Goal: Task Accomplishment & Management: Manage account settings

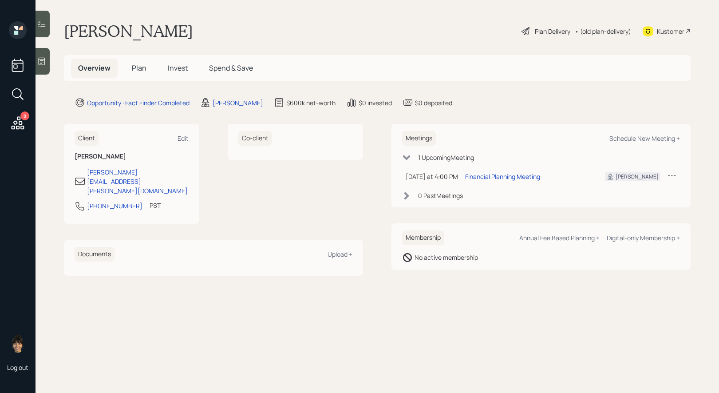
click at [528, 28] on icon at bounding box center [526, 31] width 11 height 11
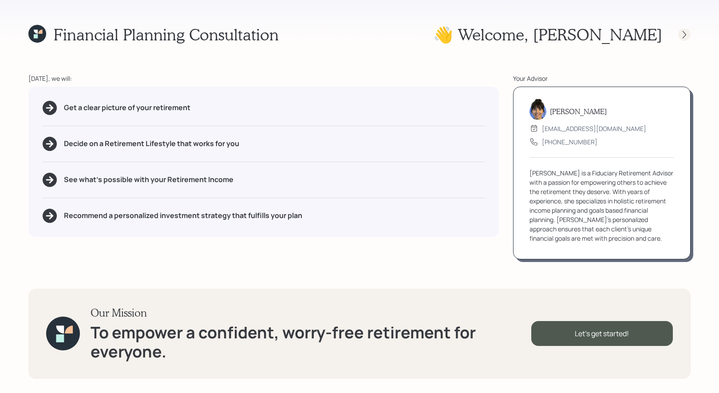
click at [685, 33] on icon at bounding box center [685, 35] width 4 height 8
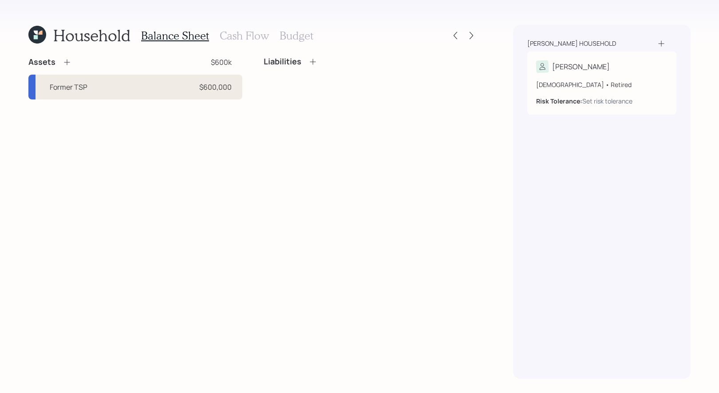
click at [168, 88] on div "Former TSP $600,000" at bounding box center [135, 87] width 214 height 25
select select "company_sponsored"
select select "balanced"
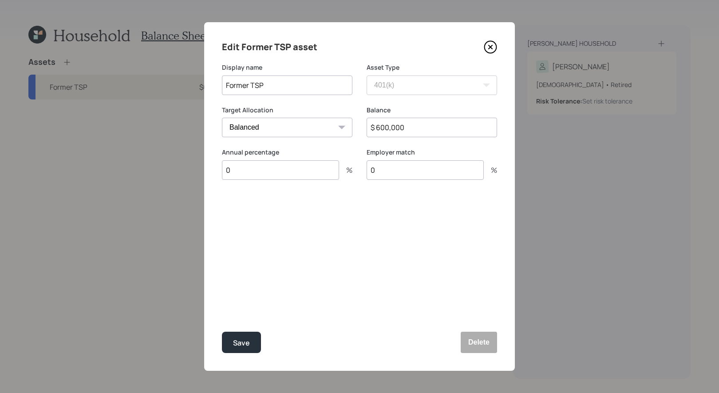
click at [412, 129] on input "$ 600,000" at bounding box center [432, 128] width 130 height 20
type input "$ 680,000"
click at [244, 338] on div "Save" at bounding box center [241, 343] width 17 height 12
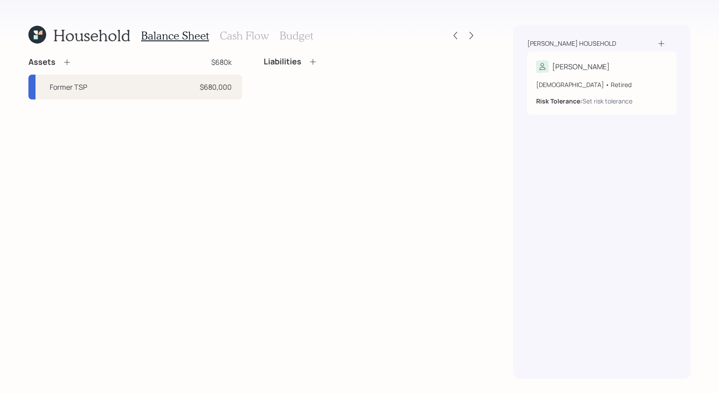
click at [67, 62] on icon at bounding box center [67, 62] width 6 height 6
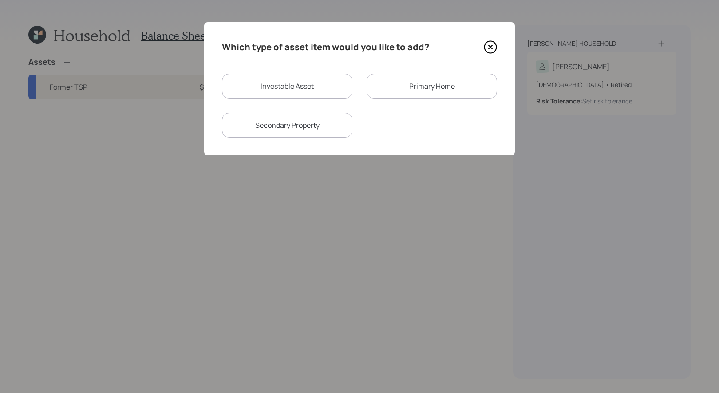
click at [283, 87] on div "Investable Asset" at bounding box center [287, 86] width 130 height 25
select select "taxable"
select select "balanced"
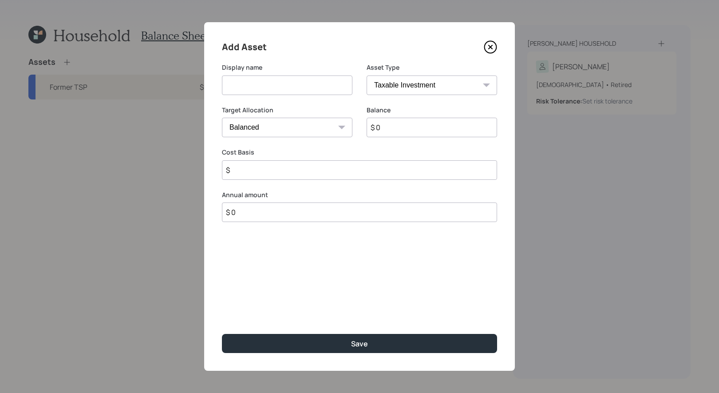
click at [272, 87] on input at bounding box center [287, 85] width 130 height 20
type input "Checking"
click at [450, 127] on input "$ 0" at bounding box center [432, 128] width 130 height 20
type input "$ 90,000"
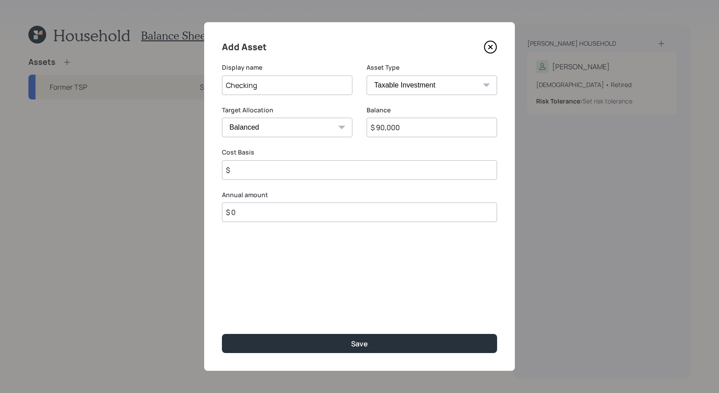
click at [329, 171] on input "$" at bounding box center [359, 170] width 275 height 20
type input "$ 90,000"
click at [301, 125] on select "Cash Conservative Balanced Aggressive" at bounding box center [287, 128] width 130 height 20
select select "uninvested"
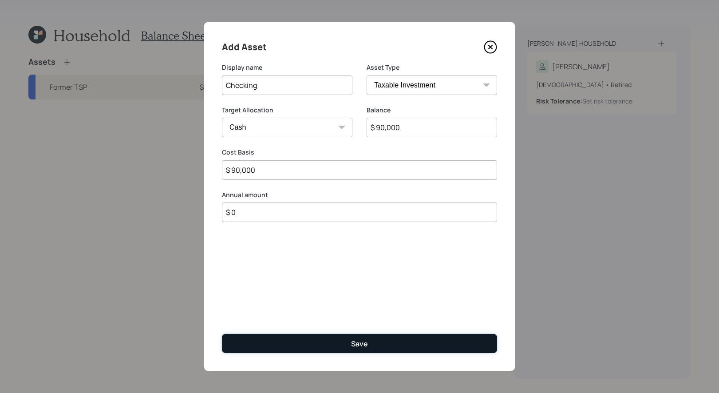
click at [296, 341] on button "Save" at bounding box center [359, 343] width 275 height 19
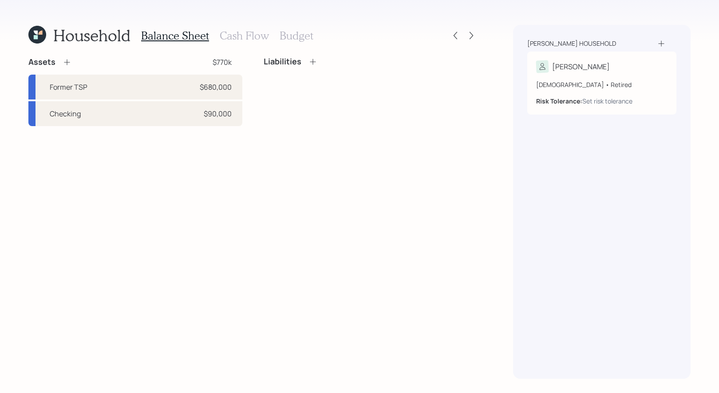
click at [65, 62] on icon at bounding box center [67, 62] width 6 height 6
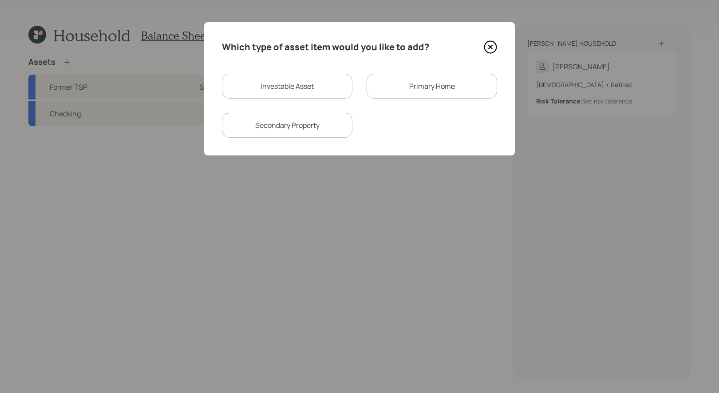
click at [418, 85] on div "Primary Home" at bounding box center [432, 86] width 130 height 25
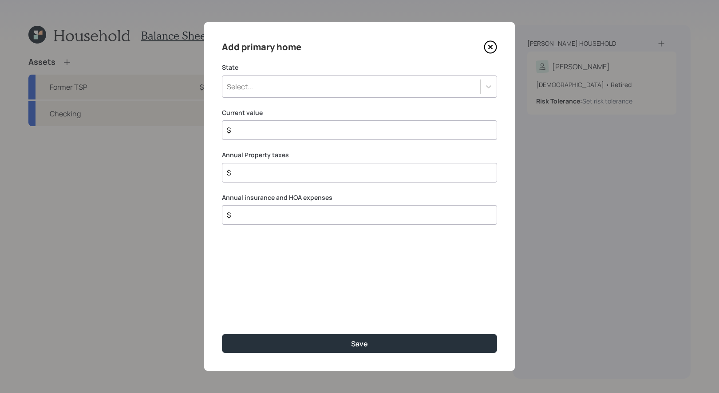
click at [337, 88] on div "Select..." at bounding box center [351, 86] width 258 height 15
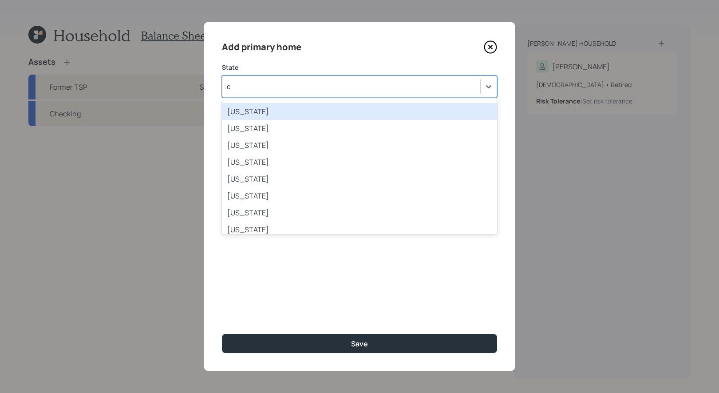
type input "ca"
click at [301, 109] on div "California" at bounding box center [359, 111] width 275 height 17
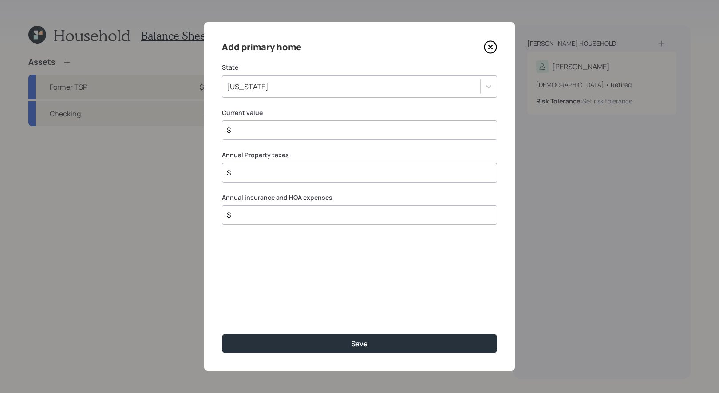
click at [268, 126] on input "$" at bounding box center [356, 130] width 260 height 11
type input "$ 1,200,000"
click at [249, 173] on input "$" at bounding box center [356, 172] width 260 height 11
type input "$ 6,800"
click at [242, 217] on input "$" at bounding box center [356, 214] width 260 height 11
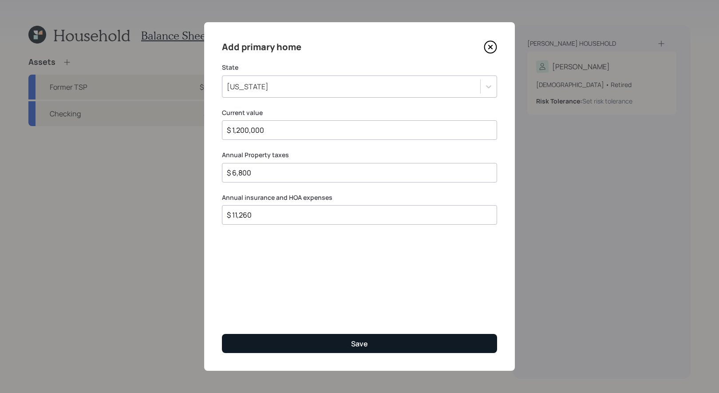
type input "$ 11,260"
click at [296, 343] on button "Save" at bounding box center [359, 343] width 275 height 19
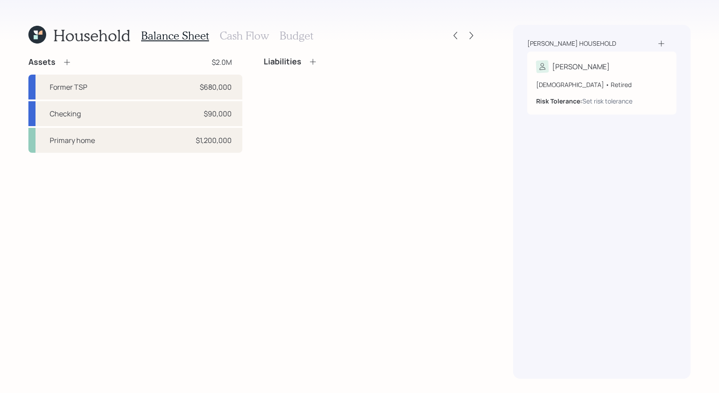
click at [314, 62] on icon at bounding box center [312, 61] width 9 height 9
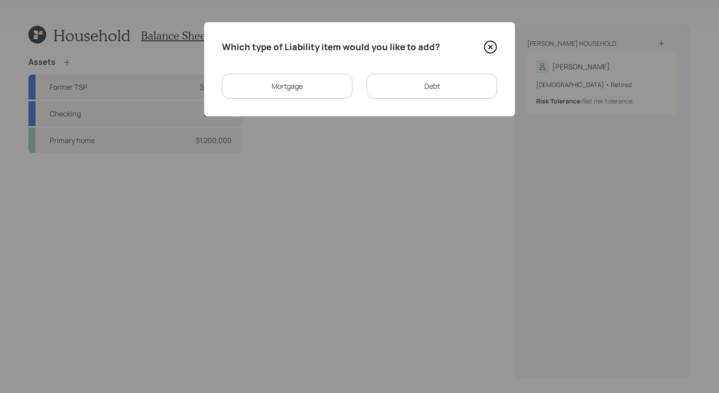
click at [296, 90] on div "Mortgage" at bounding box center [287, 86] width 130 height 25
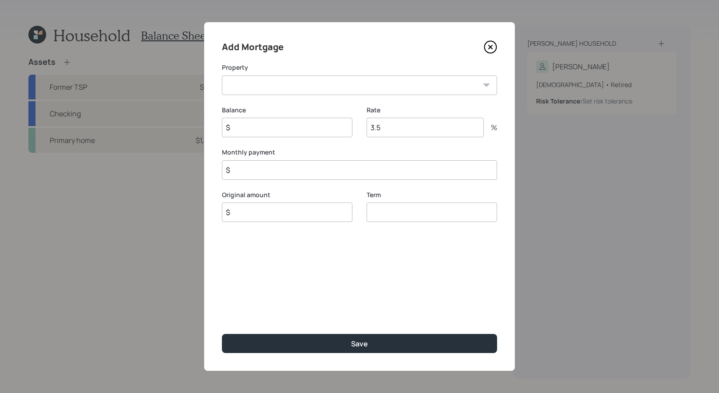
click at [279, 88] on select "CA Primary home" at bounding box center [359, 85] width 275 height 20
select select "29d6ae6e-5b67-416a-95e7-259e74d49c1f"
click at [267, 131] on input "$" at bounding box center [287, 128] width 130 height 20
type input "$ 197,000"
click at [270, 217] on input "$" at bounding box center [287, 212] width 130 height 20
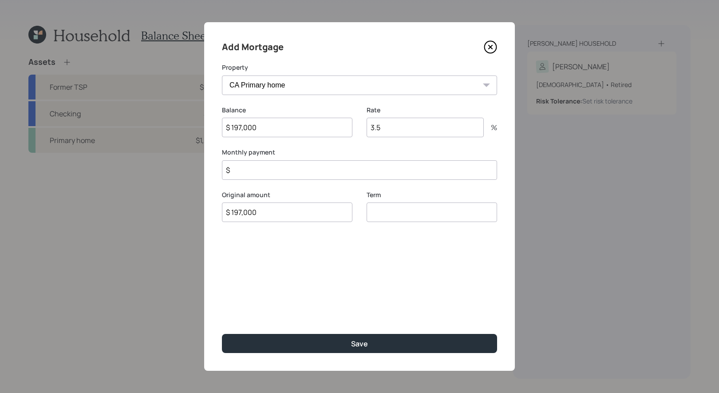
type input "$ 197,000"
click at [413, 215] on input "number" at bounding box center [432, 212] width 130 height 20
type input "30"
click at [388, 127] on input "3.5" at bounding box center [425, 128] width 117 height 20
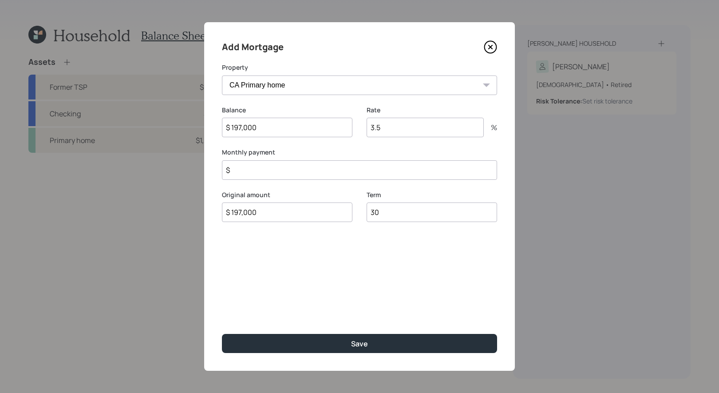
click at [388, 127] on input "3.5" at bounding box center [425, 128] width 117 height 20
type input "3.5"
click at [286, 172] on input "$" at bounding box center [359, 170] width 275 height 20
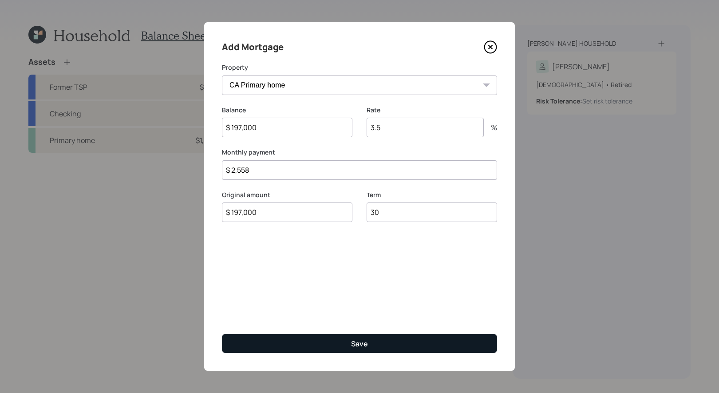
type input "$ 2,558"
click at [351, 340] on div "Save" at bounding box center [359, 344] width 17 height 10
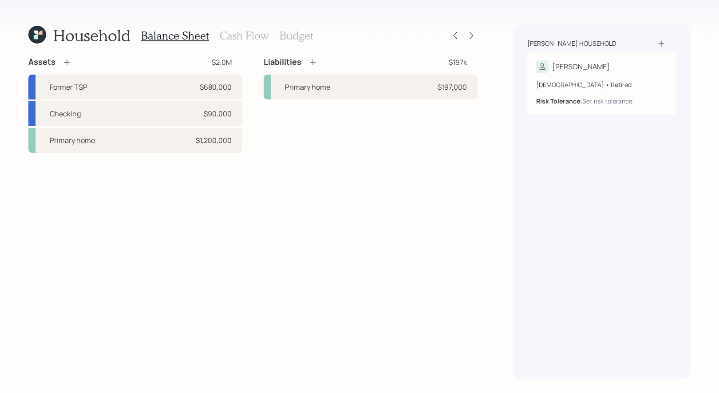
click at [313, 62] on icon at bounding box center [313, 62] width 6 height 6
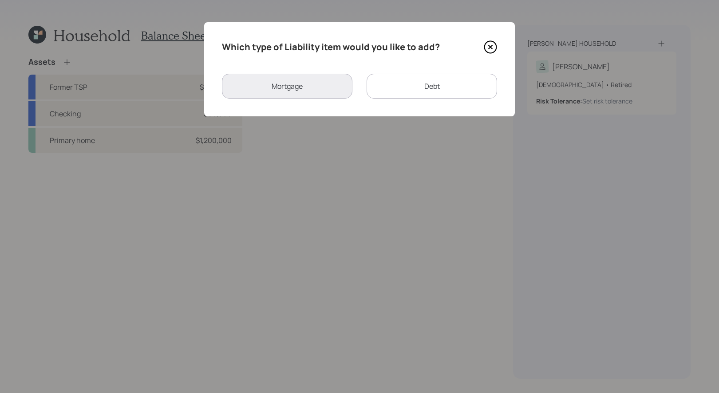
click at [429, 87] on div "Debt" at bounding box center [432, 86] width 130 height 25
select select "credit_card"
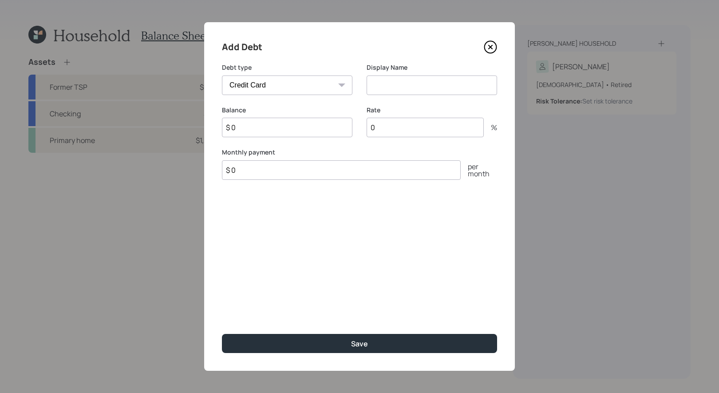
click at [381, 89] on input at bounding box center [432, 85] width 130 height 20
type input "Credit Card"
click at [280, 131] on input "$ 0" at bounding box center [287, 128] width 130 height 20
type input "$ 8,000"
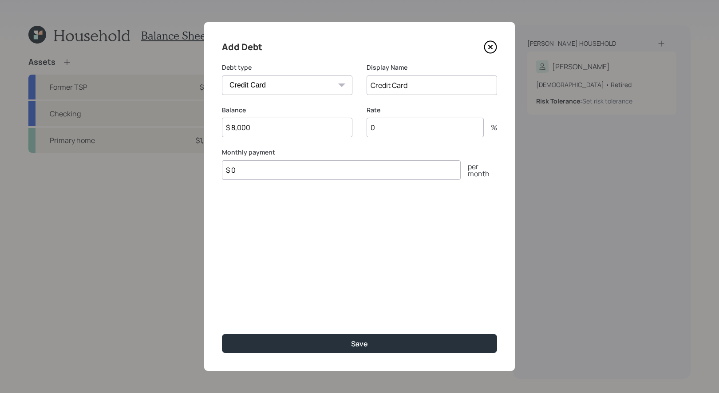
click at [398, 128] on input "0" at bounding box center [425, 128] width 117 height 20
type input "18"
click at [267, 170] on input "$ 0" at bounding box center [341, 170] width 239 height 20
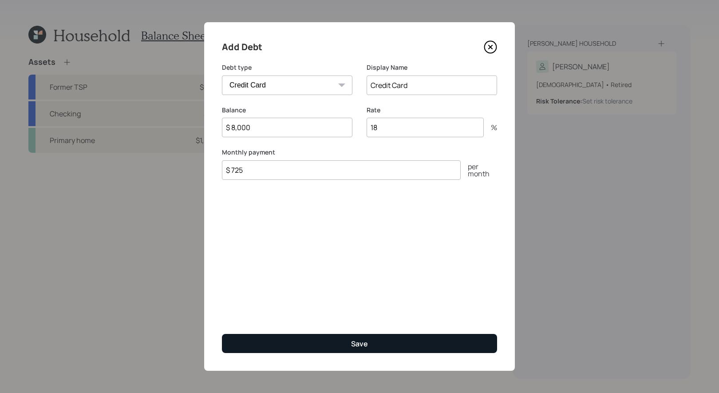
type input "$ 725"
click at [298, 342] on button "Save" at bounding box center [359, 343] width 275 height 19
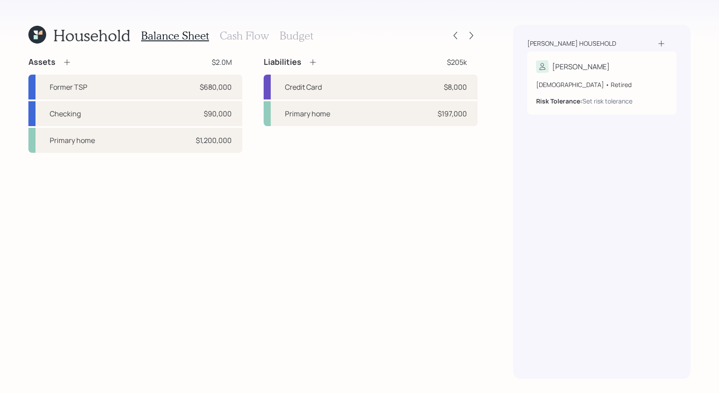
click at [228, 35] on h3 "Cash Flow" at bounding box center [244, 35] width 49 height 13
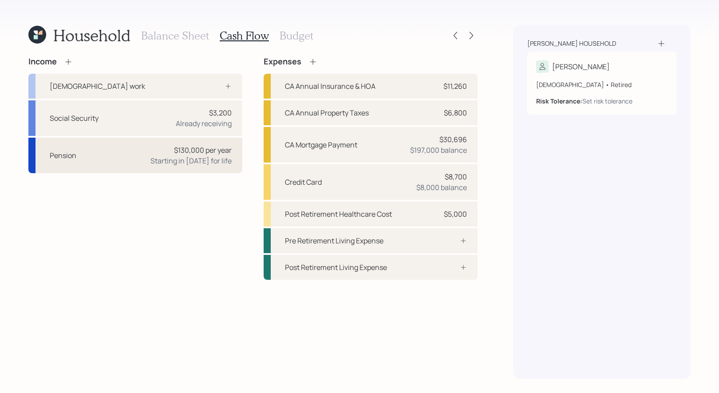
click at [136, 156] on div "Pension $130,000 per year Starting in 2025 for life" at bounding box center [135, 156] width 214 height 36
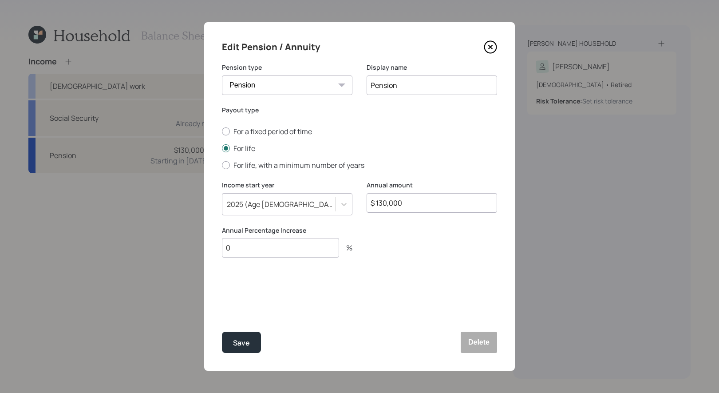
click at [250, 254] on input "0" at bounding box center [280, 248] width 117 height 20
type input "2"
click at [242, 342] on div "Save" at bounding box center [241, 343] width 17 height 12
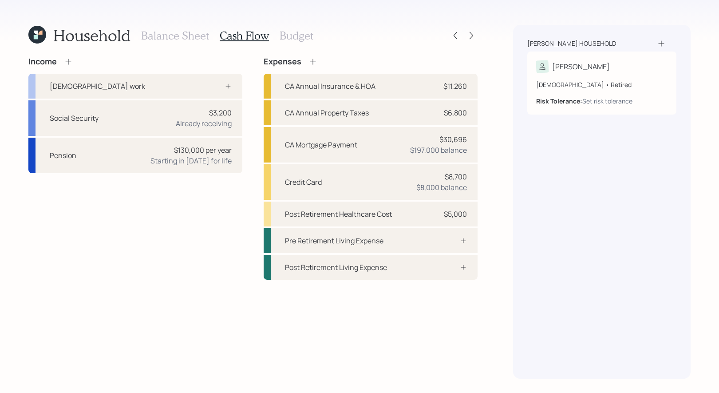
click at [291, 35] on h3 "Budget" at bounding box center [297, 35] width 34 height 13
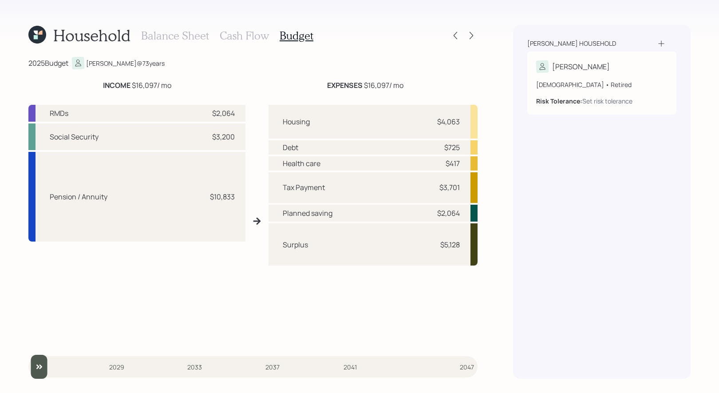
click at [249, 33] on h3 "Cash Flow" at bounding box center [244, 35] width 49 height 13
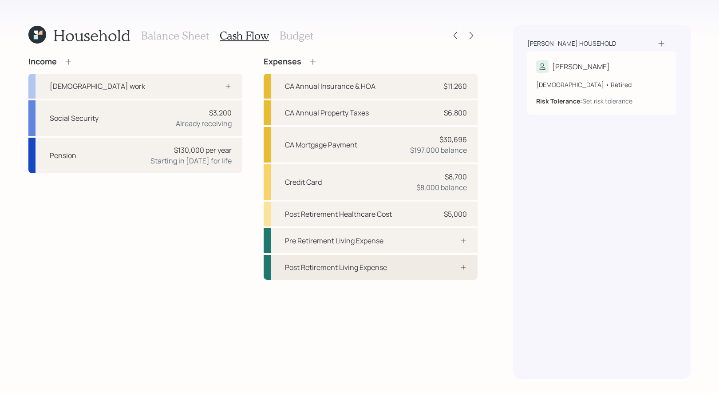
click at [356, 266] on div "Post Retirement Living Expense" at bounding box center [336, 267] width 102 height 11
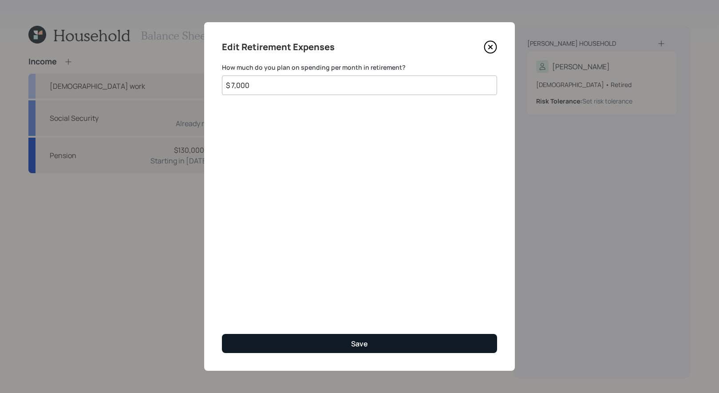
type input "$ 7,000"
click at [306, 346] on button "Save" at bounding box center [359, 343] width 275 height 19
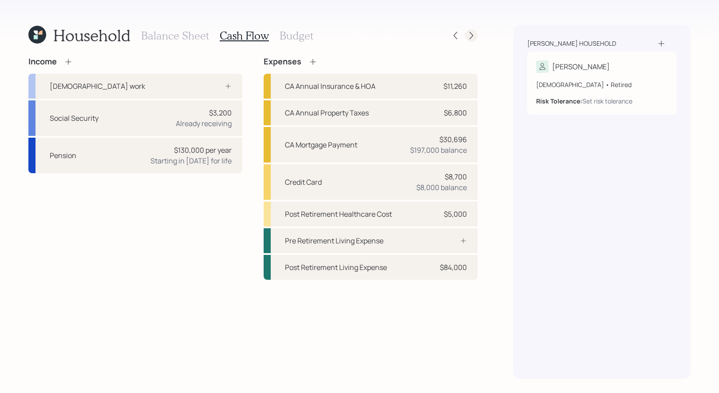
click at [474, 34] on icon at bounding box center [471, 35] width 9 height 9
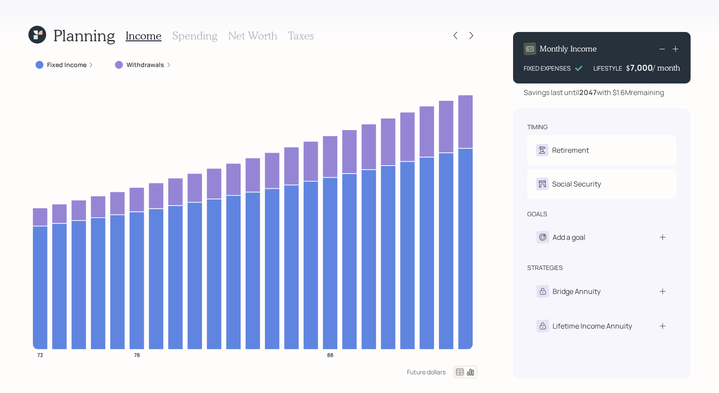
click at [189, 36] on h3 "Spending" at bounding box center [194, 35] width 45 height 13
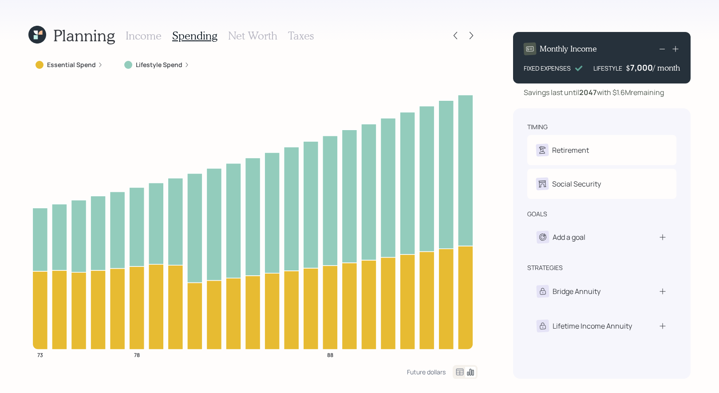
click at [459, 372] on icon at bounding box center [460, 371] width 8 height 7
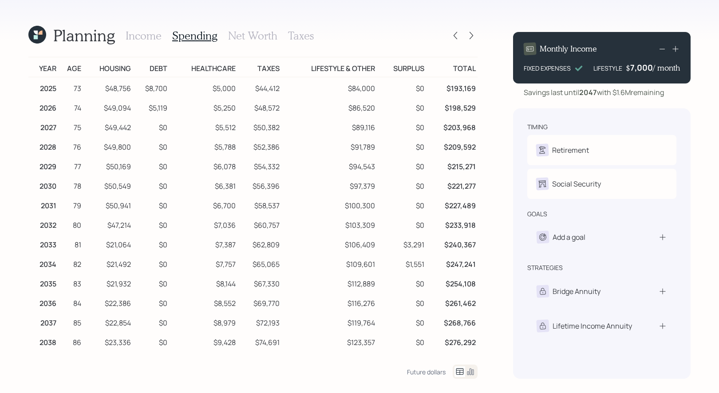
click at [139, 35] on h3 "Income" at bounding box center [144, 35] width 36 height 13
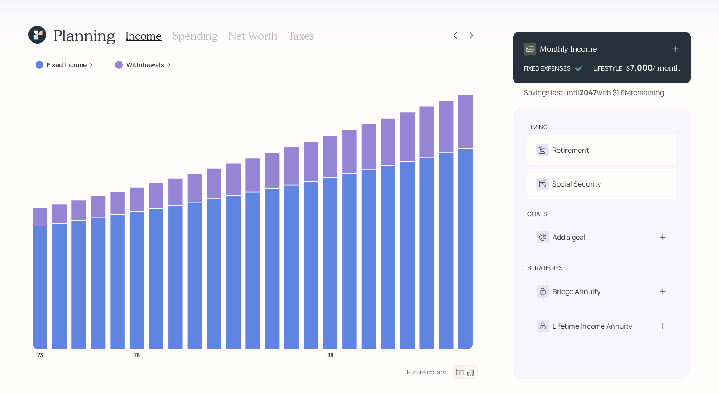
click at [296, 37] on h3 "Taxes" at bounding box center [301, 35] width 26 height 13
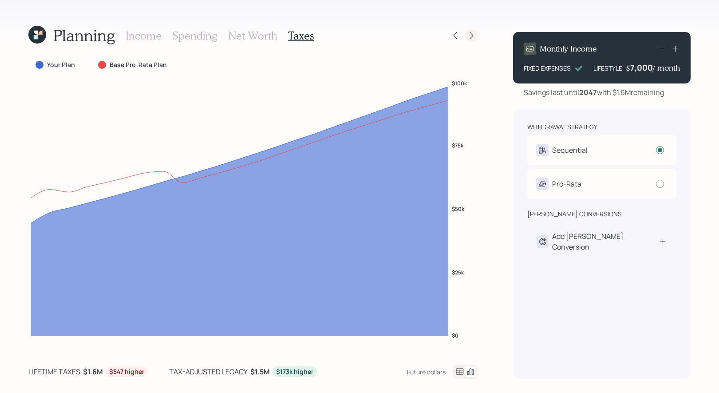
click at [471, 36] on icon at bounding box center [471, 35] width 9 height 9
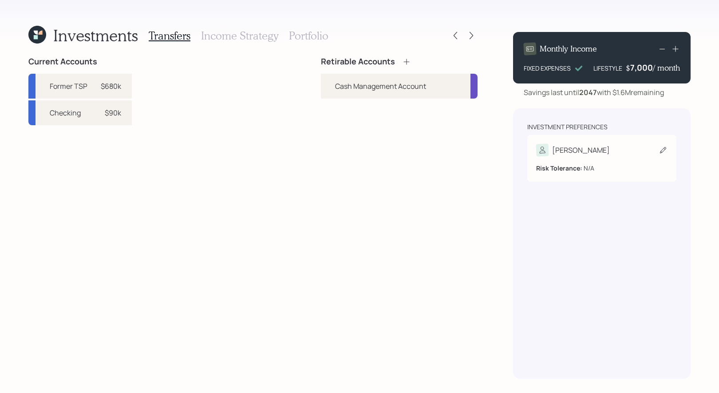
click at [663, 148] on icon at bounding box center [663, 150] width 9 height 9
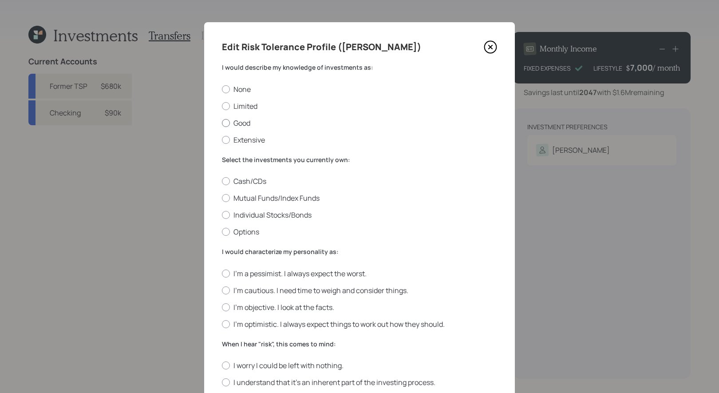
click at [225, 122] on div at bounding box center [226, 123] width 8 height 8
click at [222, 122] on input "Good" at bounding box center [221, 122] width 0 height 0
radio input "true"
click at [226, 199] on div at bounding box center [226, 198] width 8 height 8
click at [222, 198] on input "Mutual Funds/Index Funds" at bounding box center [221, 198] width 0 height 0
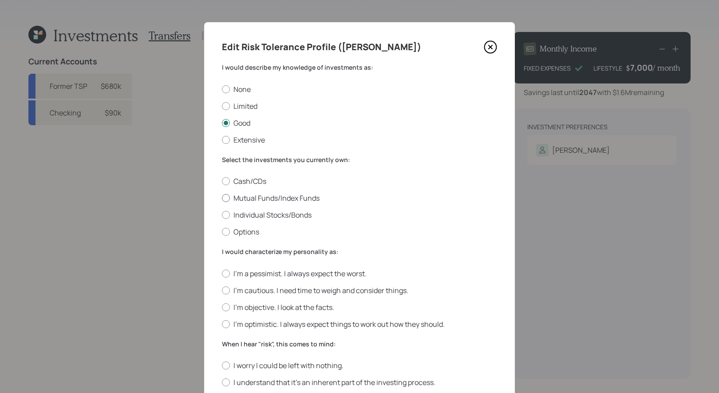
radio input "true"
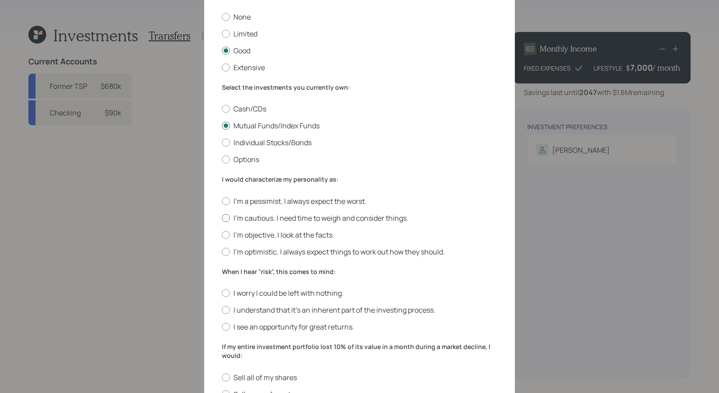
scroll to position [92, 0]
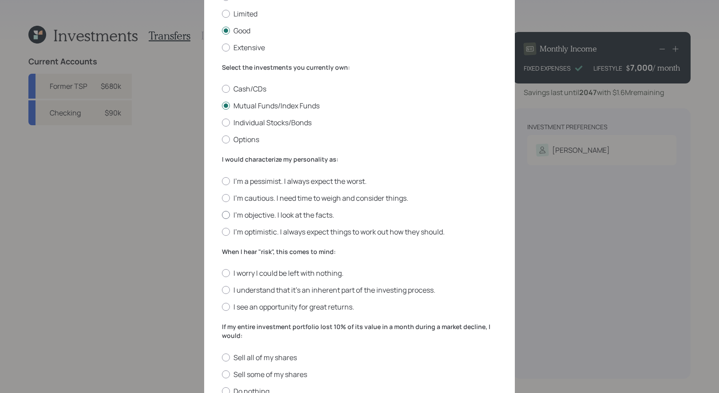
click at [226, 216] on div at bounding box center [226, 215] width 8 height 8
click at [222, 215] on input "I'm objective. I look at the facts." at bounding box center [221, 214] width 0 height 0
radio input "true"
click at [227, 288] on div at bounding box center [226, 290] width 8 height 8
click at [222, 290] on input "I understand that it’s an inherent part of the investing process." at bounding box center [221, 290] width 0 height 0
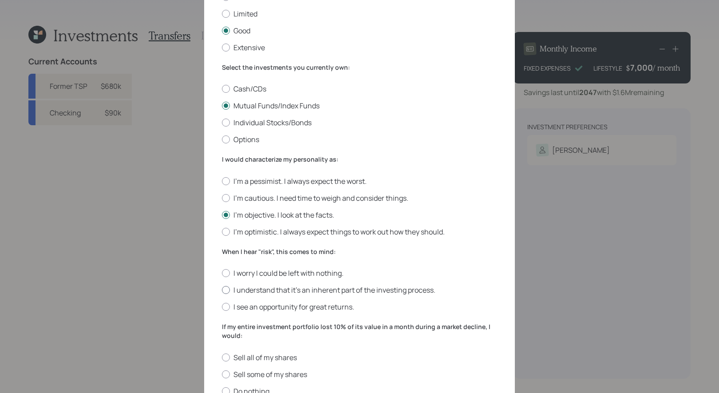
radio input "true"
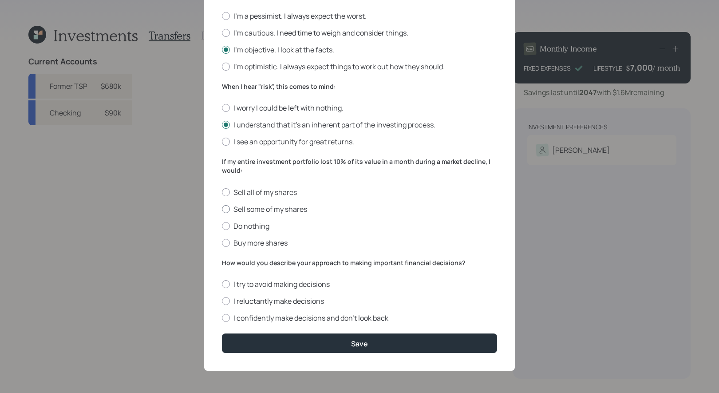
click at [226, 208] on div at bounding box center [226, 209] width 8 height 8
click at [222, 209] on input "Sell some of my shares" at bounding box center [221, 209] width 0 height 0
radio input "true"
click at [225, 223] on div at bounding box center [226, 226] width 8 height 8
click at [222, 225] on input "Do nothing" at bounding box center [221, 225] width 0 height 0
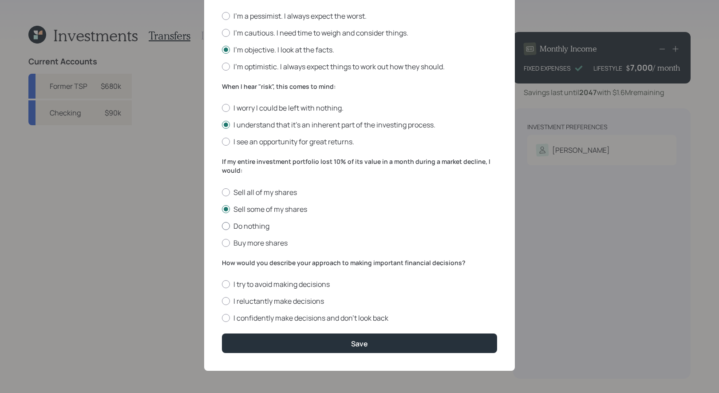
radio input "true"
click at [225, 300] on div at bounding box center [226, 301] width 8 height 8
click at [222, 301] on input "I reluctantly make decisions" at bounding box center [221, 301] width 0 height 0
radio input "true"
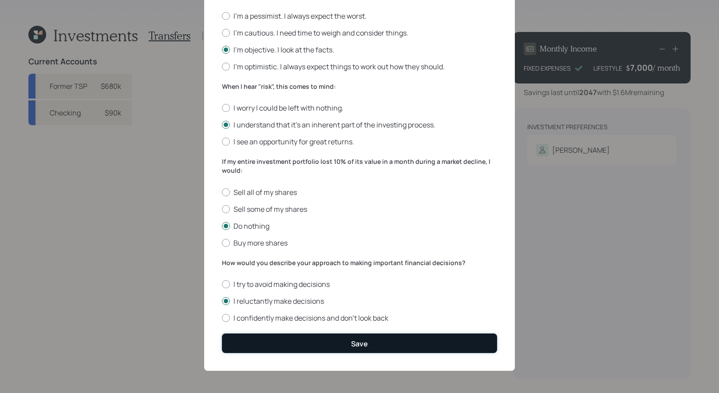
click at [276, 338] on button "Save" at bounding box center [359, 342] width 275 height 19
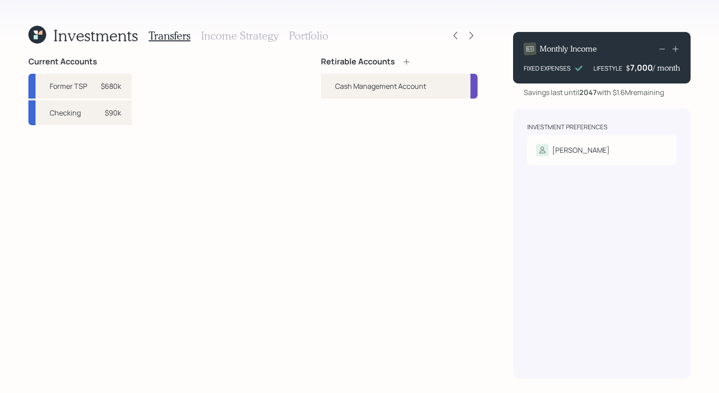
click at [408, 61] on icon at bounding box center [406, 61] width 9 height 9
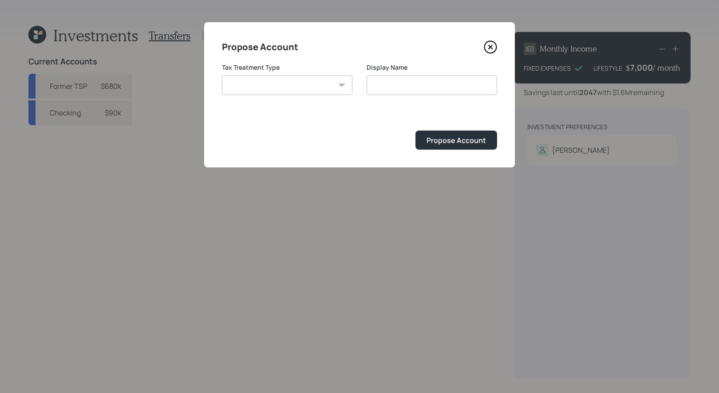
click at [320, 87] on select "Roth Taxable Traditional" at bounding box center [287, 85] width 130 height 20
select select "traditional"
click at [423, 83] on input "Traditional" at bounding box center [432, 85] width 130 height 20
type input "Rollover IRA"
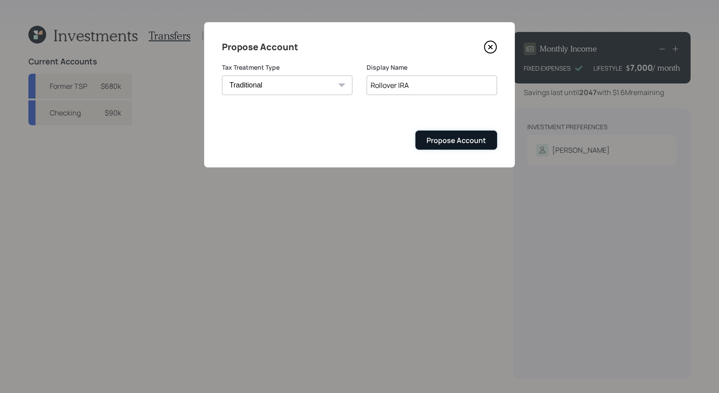
click at [476, 140] on div "Propose Account" at bounding box center [455, 140] width 59 height 10
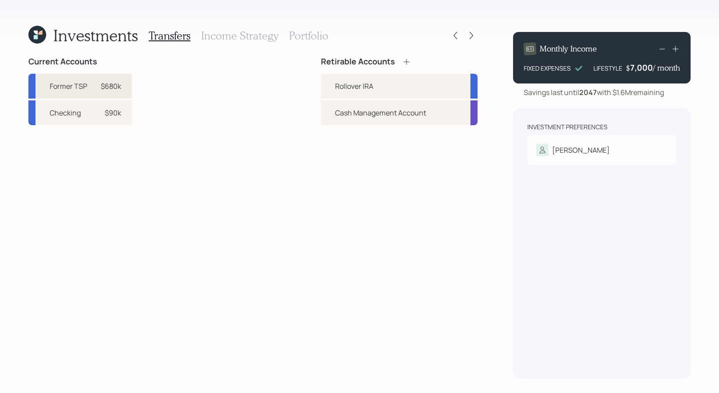
click at [103, 87] on div "$680k" at bounding box center [111, 86] width 20 height 11
click at [343, 86] on div "Rollover IRA" at bounding box center [354, 86] width 38 height 11
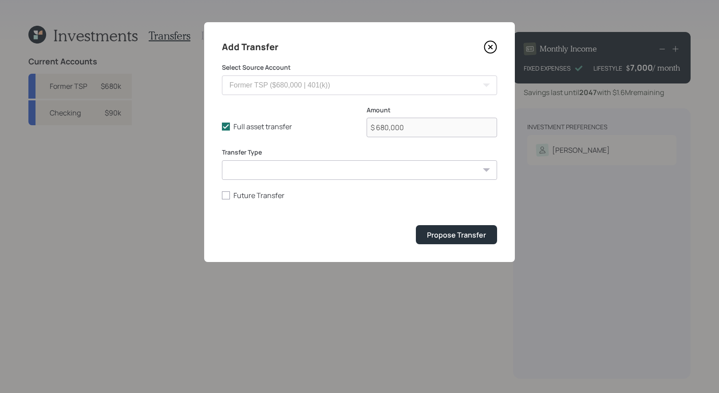
click at [267, 169] on select "ACAT Transfer Non ACAT Transfer Capitalize Rollover Rollover Deposit" at bounding box center [359, 170] width 275 height 20
select select "rollover"
click at [456, 239] on div "Propose Transfer" at bounding box center [456, 235] width 59 height 10
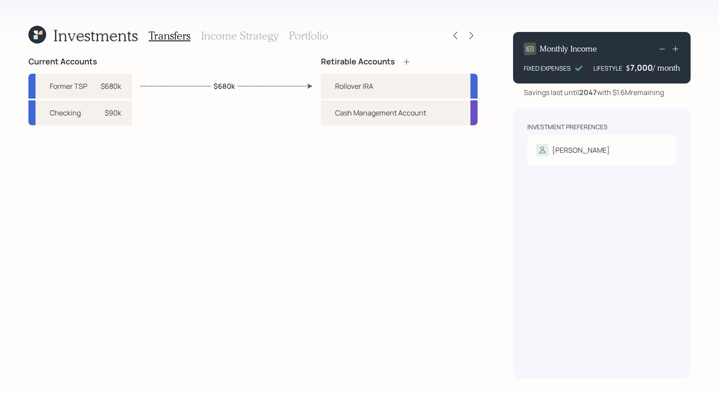
click at [226, 34] on h3 "Income Strategy" at bounding box center [239, 35] width 77 height 13
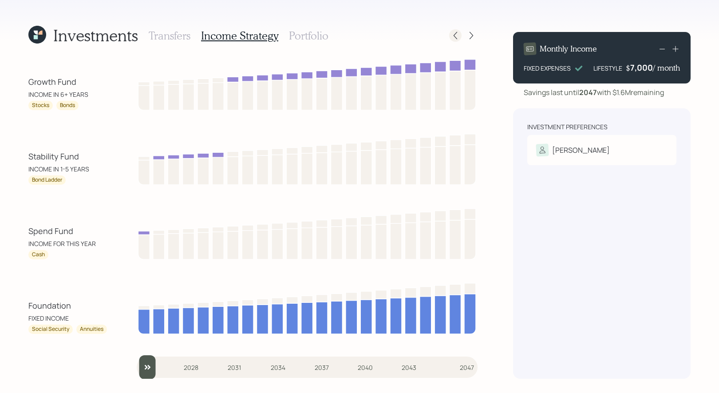
click at [459, 32] on icon at bounding box center [455, 35] width 9 height 9
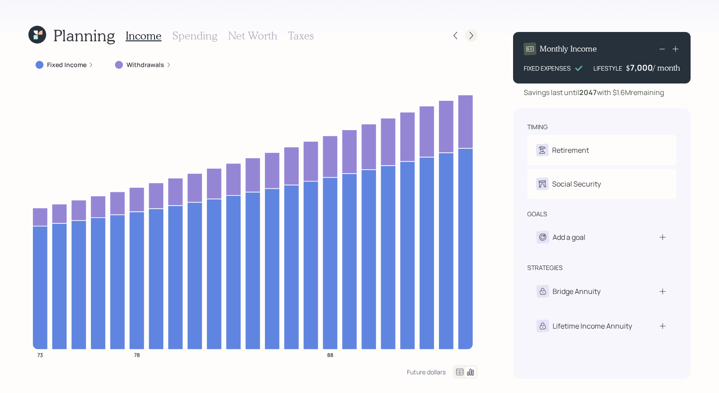
click at [474, 35] on icon at bounding box center [471, 35] width 9 height 9
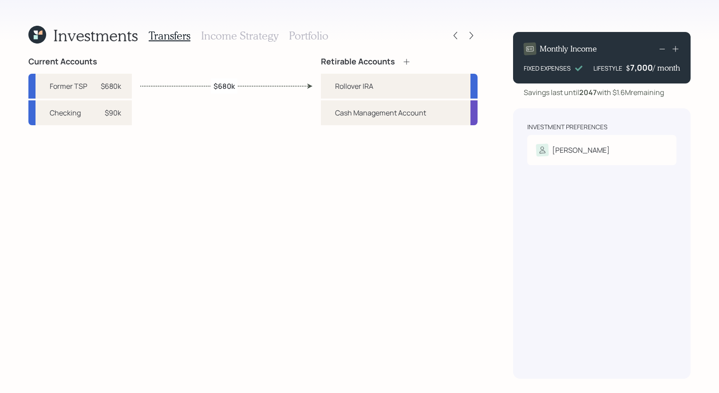
click at [220, 36] on h3 "Income Strategy" at bounding box center [239, 35] width 77 height 13
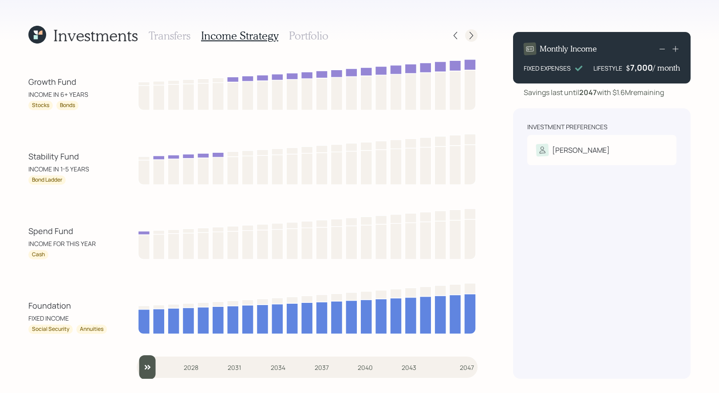
click at [470, 33] on icon at bounding box center [472, 36] width 4 height 8
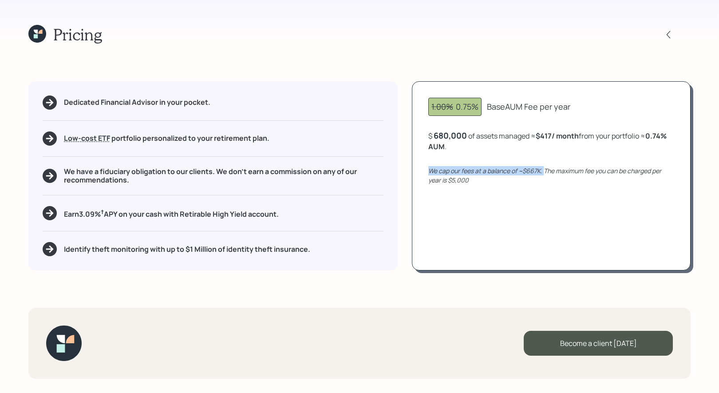
drag, startPoint x: 545, startPoint y: 170, endPoint x: 428, endPoint y: 170, distance: 117.2
click at [428, 170] on div "1.00% 0.75% Base AUM Fee per year $ 680,000 of assets managed ≈ $417 / month fr…" at bounding box center [551, 175] width 279 height 189
drag, startPoint x: 671, startPoint y: 135, endPoint x: 652, endPoint y: 136, distance: 19.6
click at [652, 136] on b "0.74 % AUM" at bounding box center [547, 141] width 238 height 20
click at [448, 136] on div "680,000" at bounding box center [450, 135] width 33 height 11
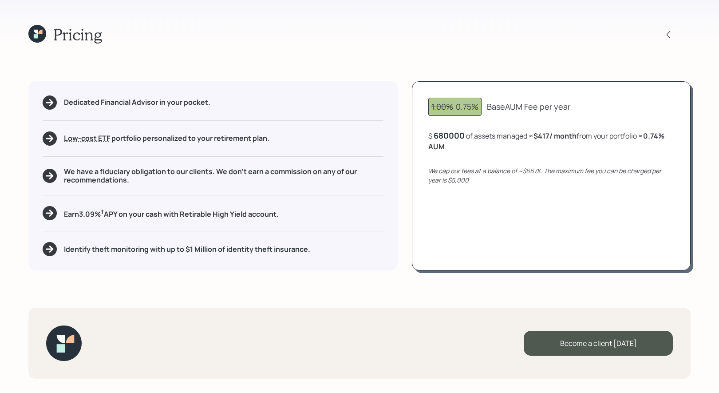
click at [462, 137] on div "680000" at bounding box center [449, 135] width 31 height 11
drag, startPoint x: 542, startPoint y: 171, endPoint x: 434, endPoint y: 163, distance: 109.0
click at [434, 163] on div "1.00% 0.75% Base AUM Fee per year $ 1,000,000 of assets managed ≈ $417 / month …" at bounding box center [551, 175] width 279 height 189
click at [43, 37] on icon at bounding box center [37, 34] width 18 height 18
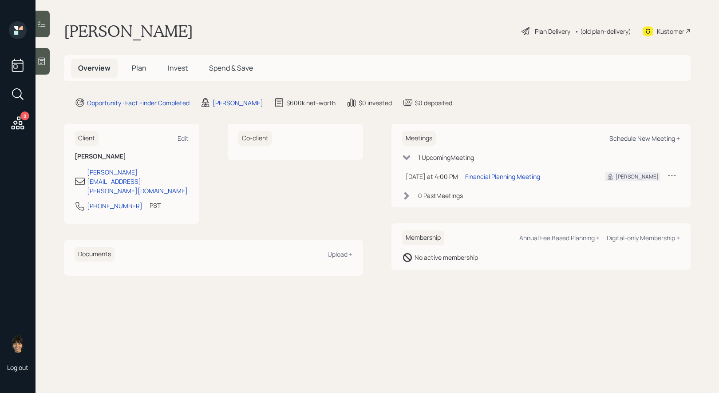
click at [640, 137] on div "Schedule New Meeting +" at bounding box center [644, 138] width 71 height 8
select select "8b79112e-3cfb-44f9-89e7-15267fe946c1"
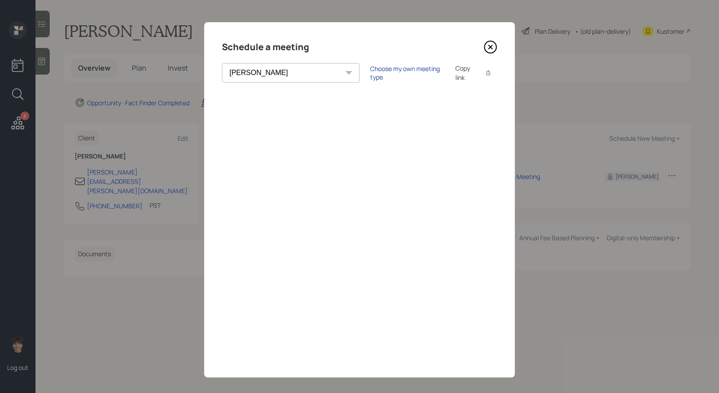
click at [370, 74] on div "Choose my own meeting type" at bounding box center [407, 72] width 75 height 17
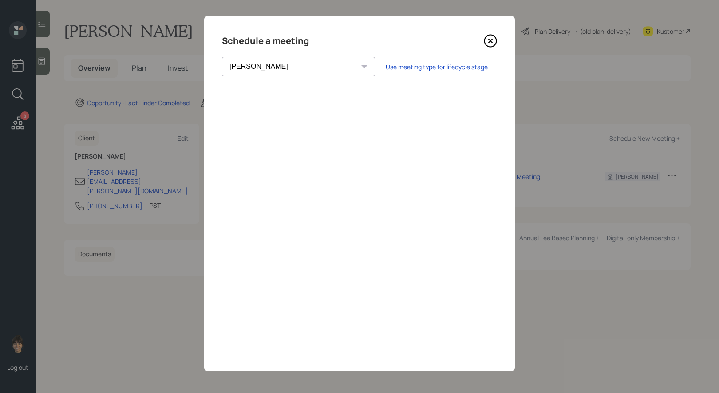
click at [492, 39] on icon at bounding box center [491, 41] width 4 height 4
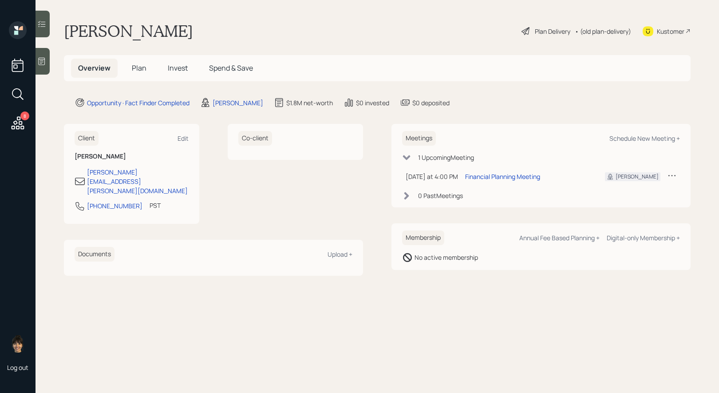
click at [408, 156] on icon at bounding box center [407, 157] width 8 height 5
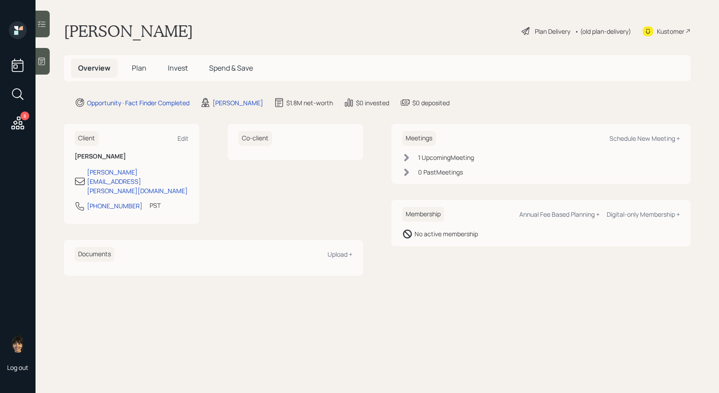
click at [406, 158] on icon at bounding box center [406, 158] width 5 height 8
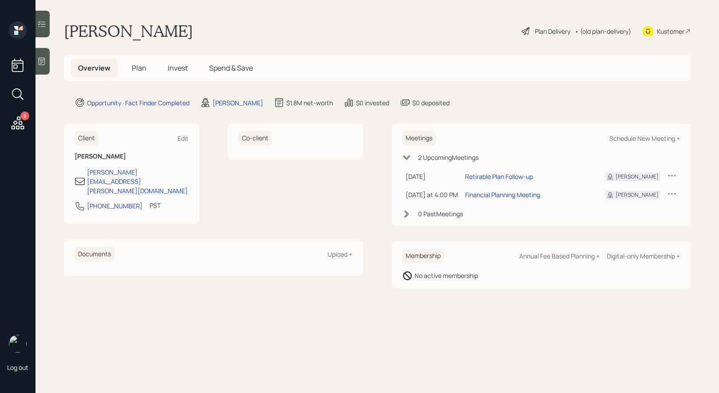
click at [671, 173] on icon at bounding box center [671, 175] width 9 height 9
click at [633, 192] on div "Reschedule" at bounding box center [644, 192] width 64 height 8
